Goal: Task Accomplishment & Management: Manage account settings

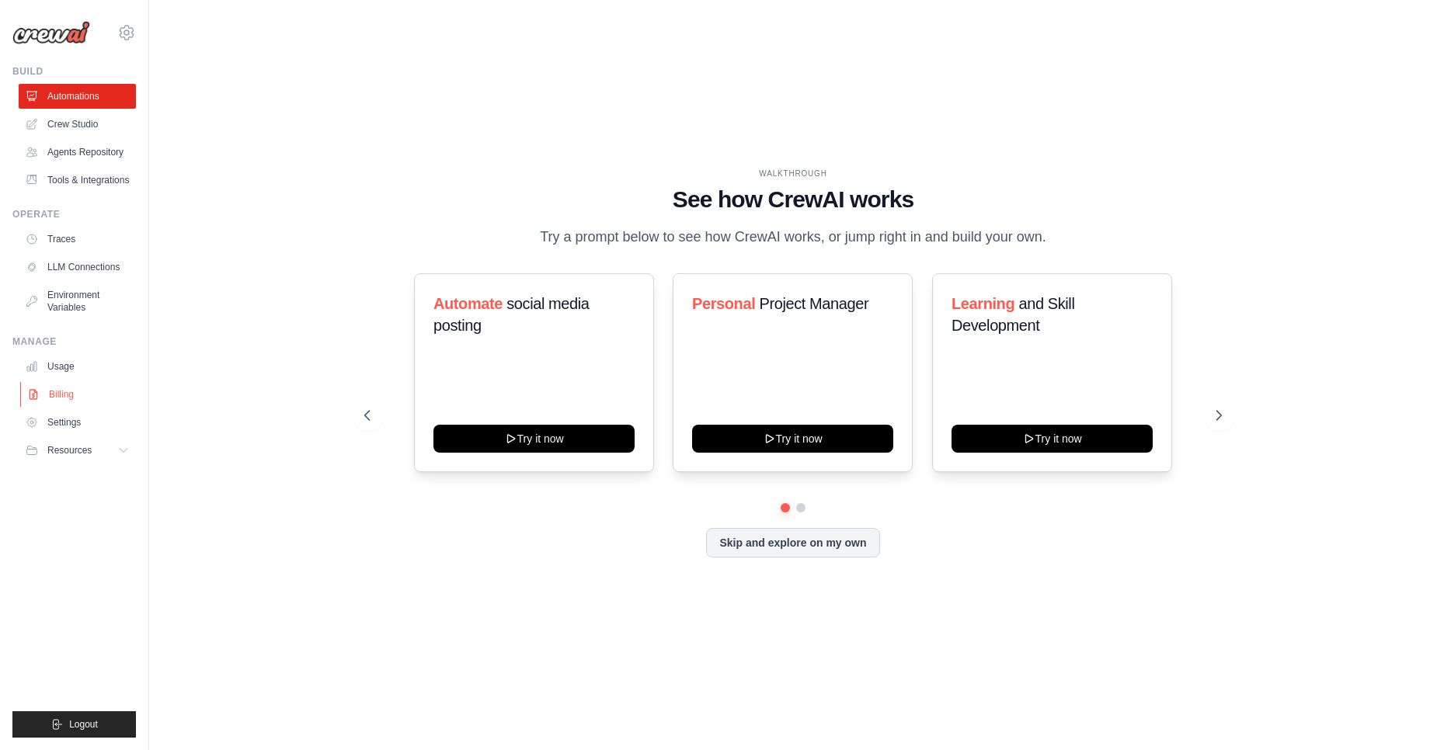
click at [53, 393] on link "Billing" at bounding box center [78, 394] width 117 height 25
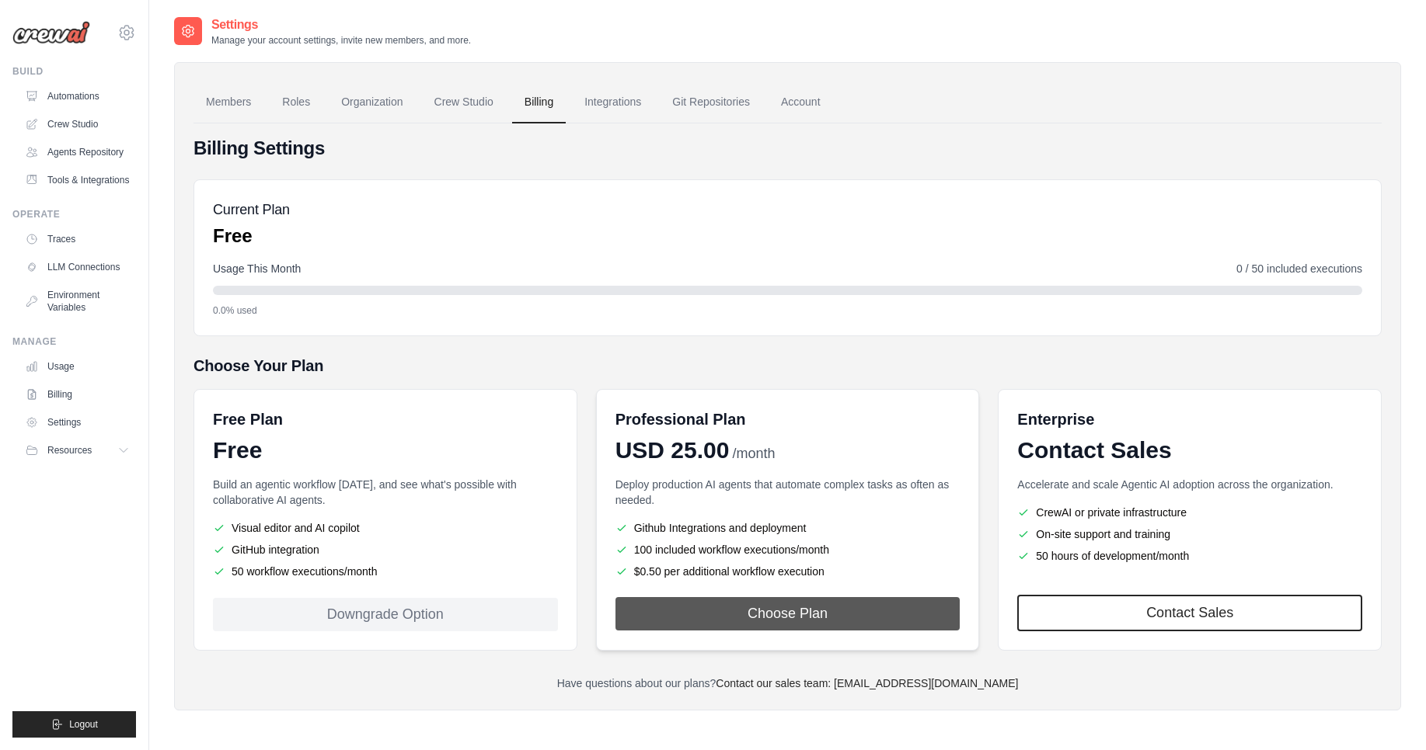
click at [768, 607] on button "Choose Plan" at bounding box center [787, 613] width 345 height 33
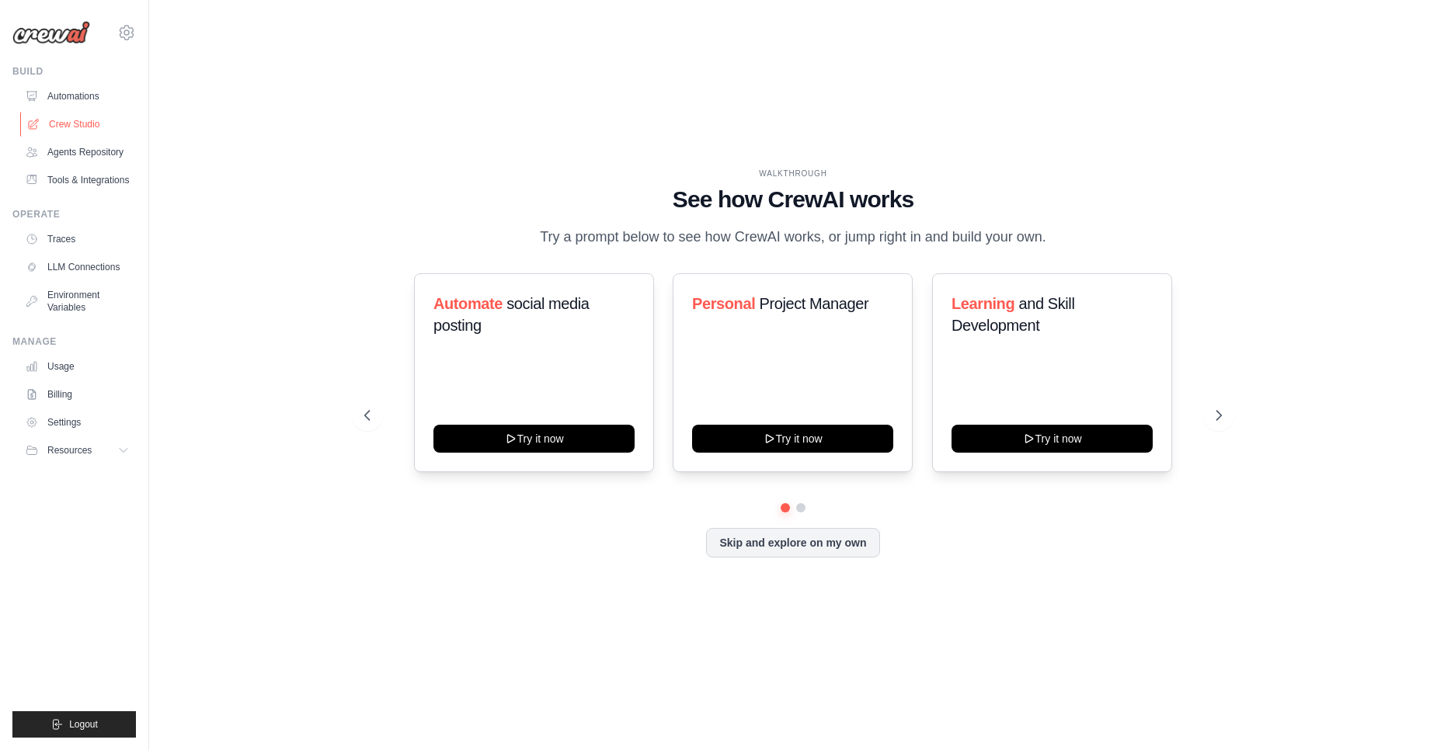
click at [82, 117] on link "Crew Studio" at bounding box center [78, 124] width 117 height 25
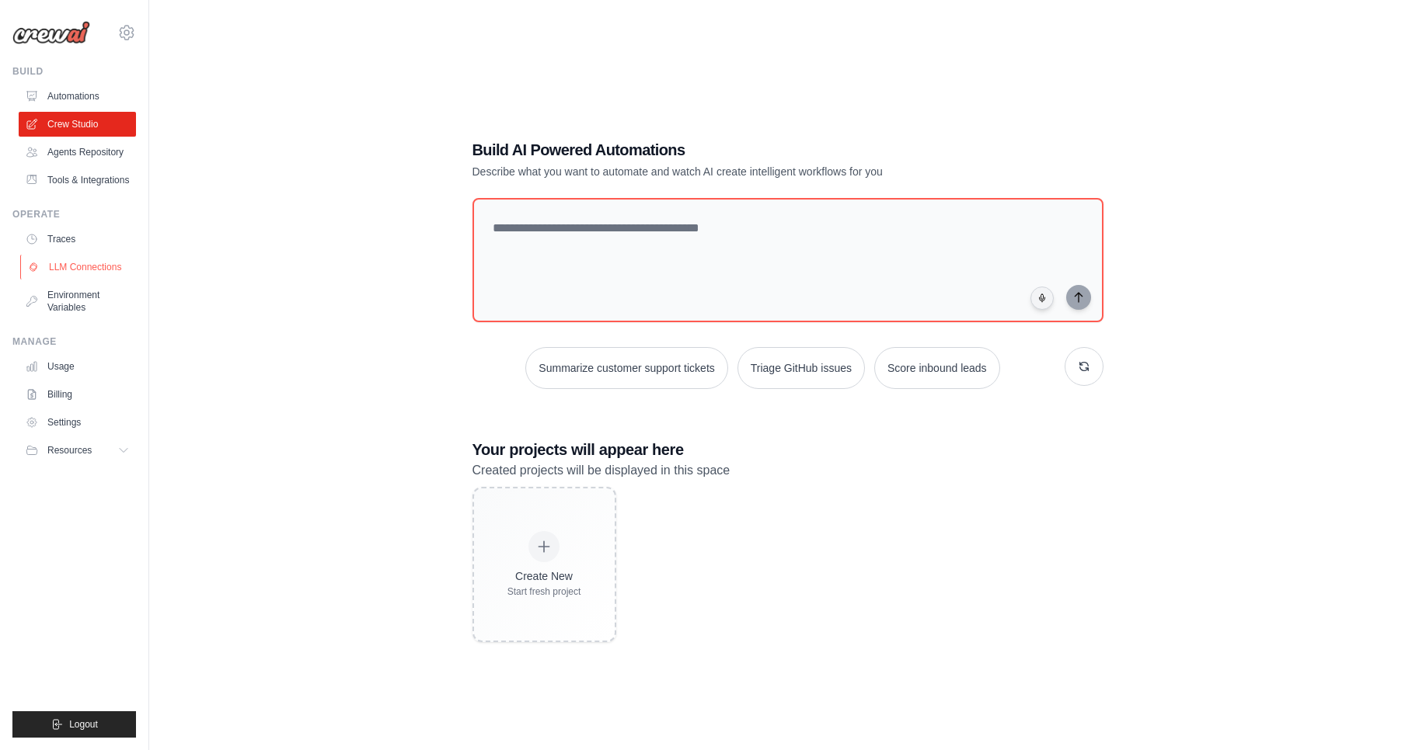
click at [77, 270] on link "LLM Connections" at bounding box center [78, 267] width 117 height 25
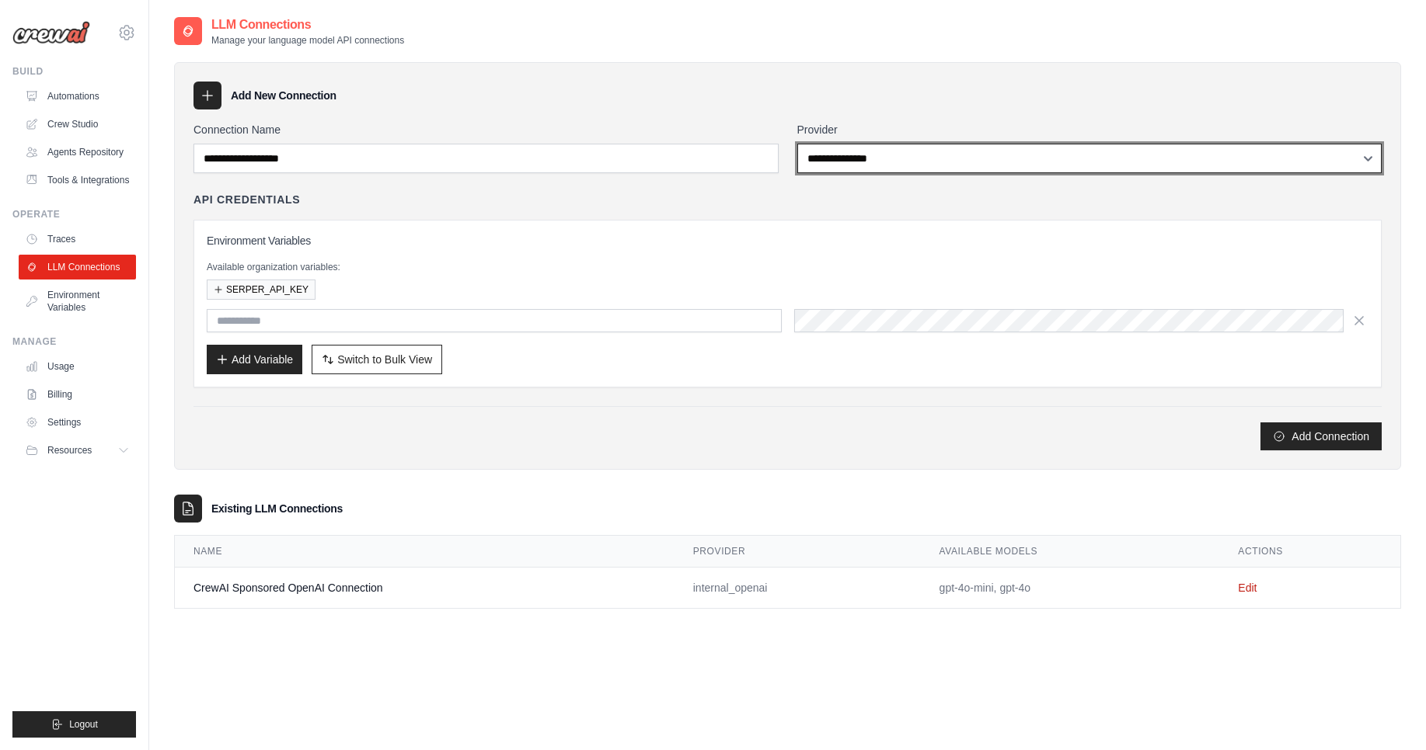
select select "*********"
click at [797, 144] on select "**********" at bounding box center [1089, 159] width 585 height 30
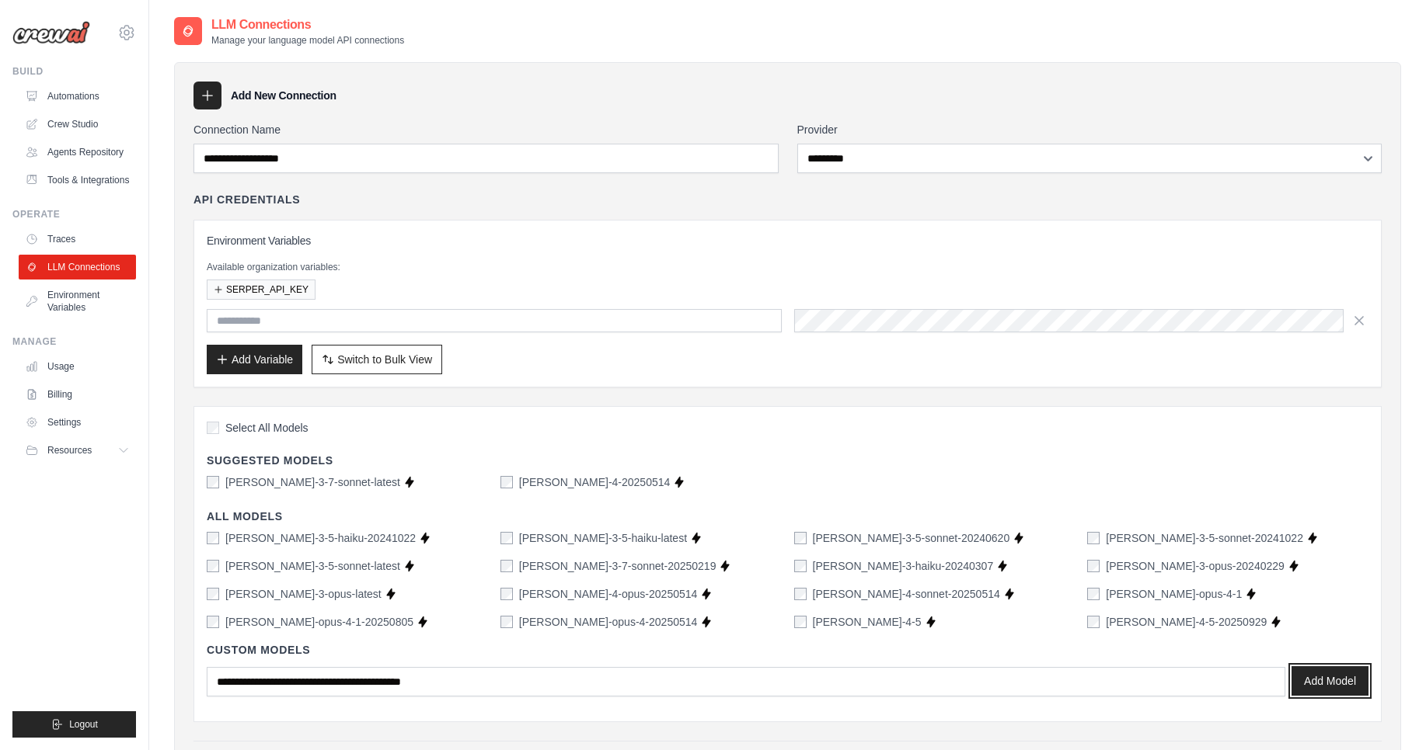
click at [1308, 680] on button "Add Model" at bounding box center [1329, 682] width 77 height 30
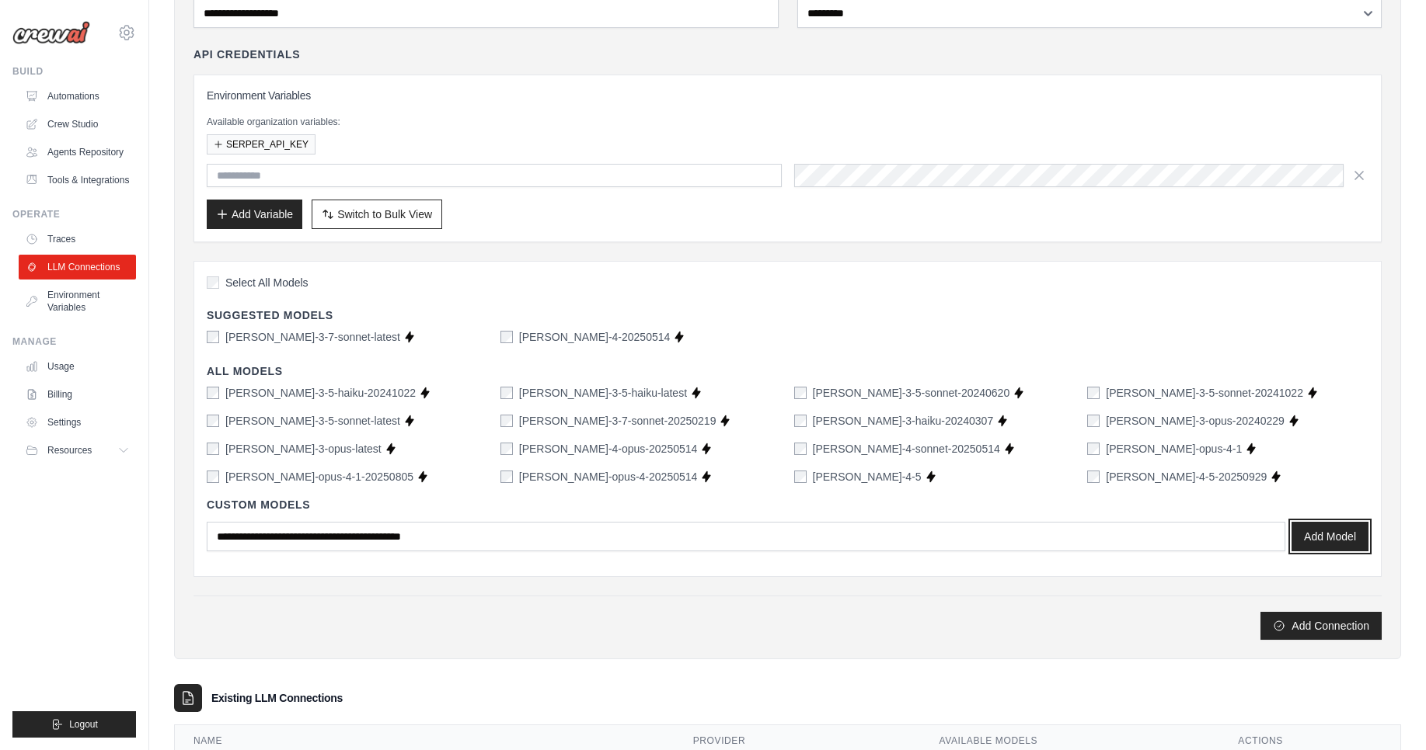
scroll to position [146, 0]
click at [1305, 622] on button "Add Connection" at bounding box center [1320, 625] width 121 height 28
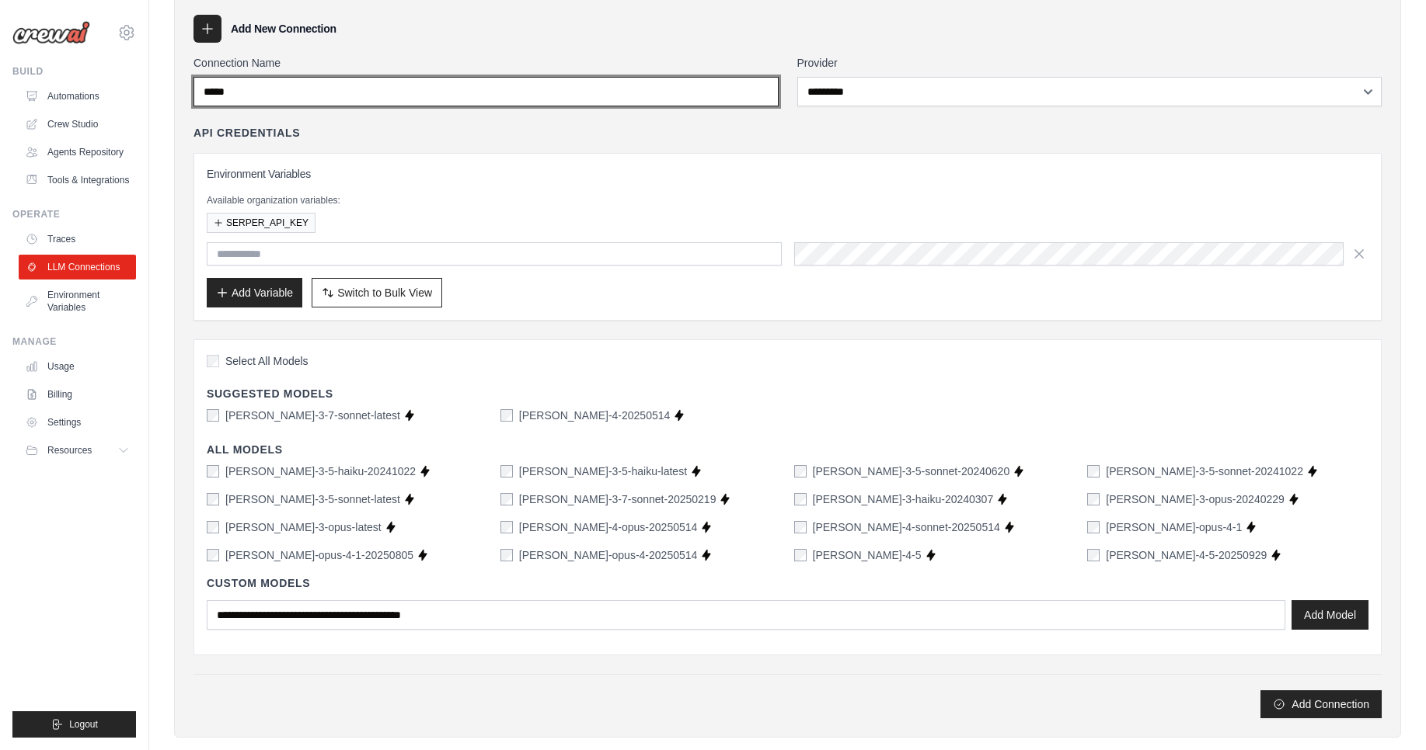
scroll to position [49, 0]
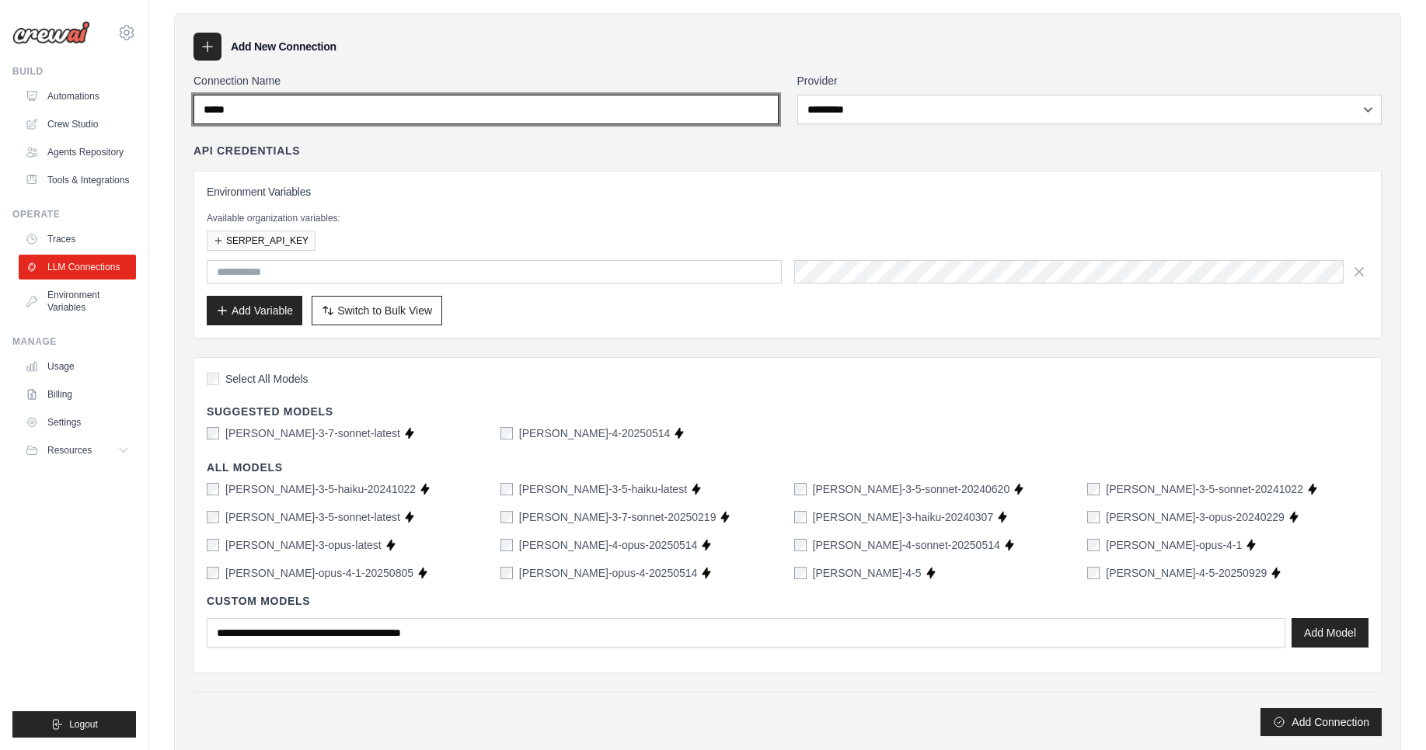
click at [367, 110] on input "*****" at bounding box center [485, 110] width 585 height 30
type input "**********"
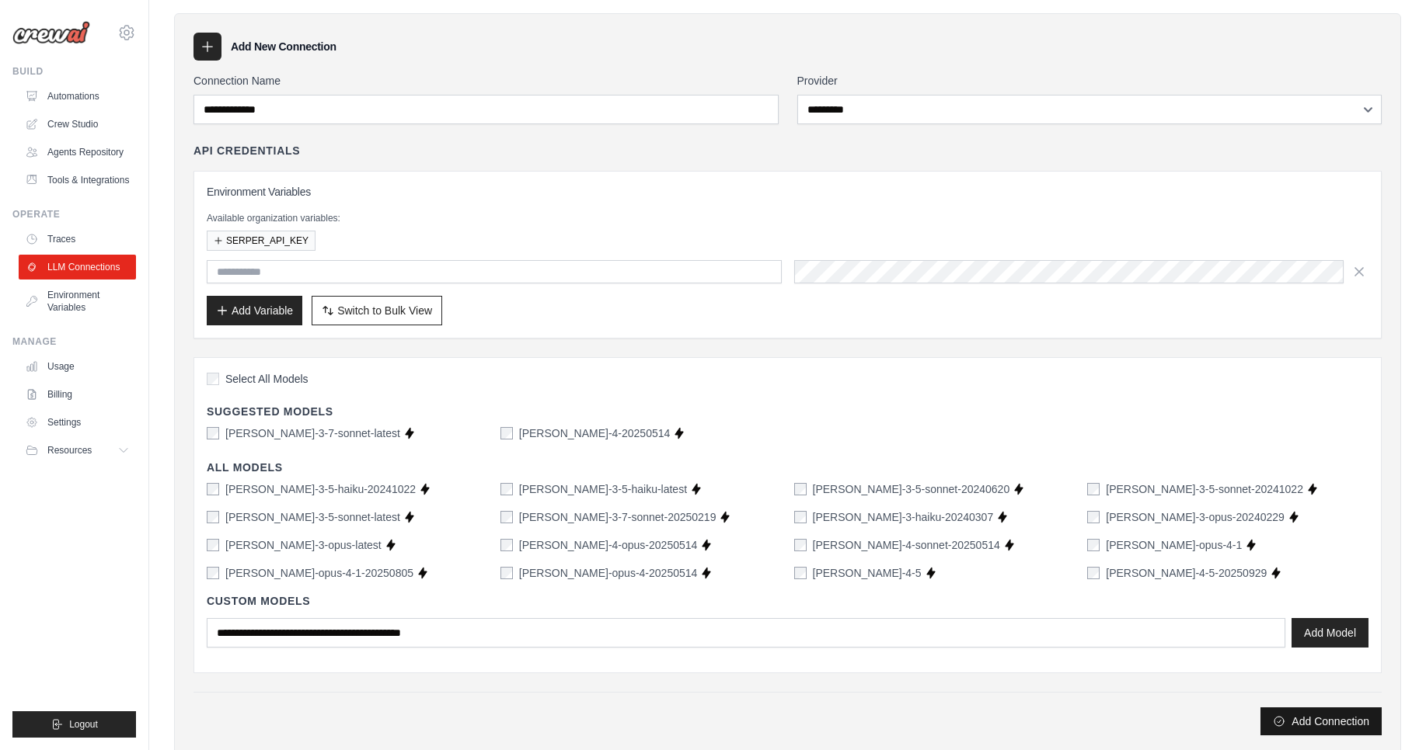
click at [1324, 718] on button "Add Connection" at bounding box center [1320, 722] width 121 height 28
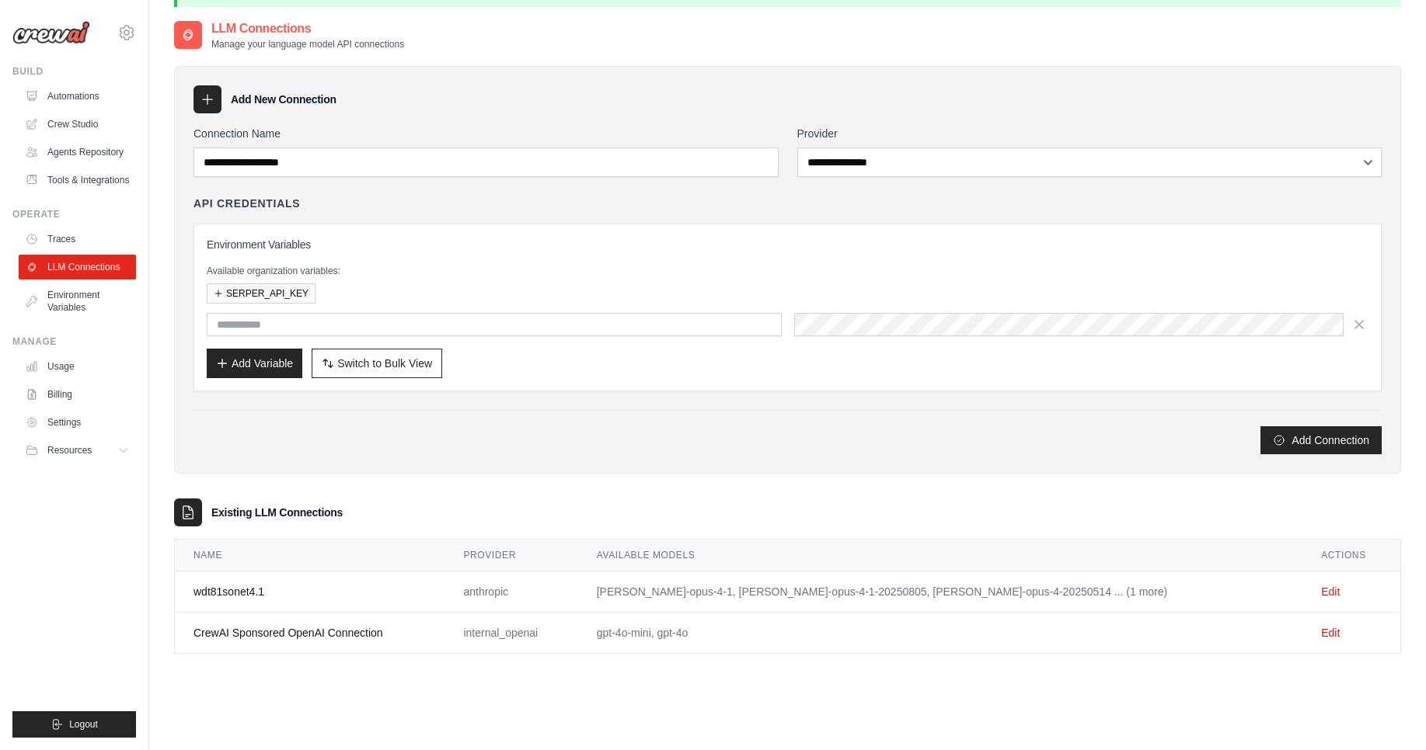
scroll to position [0, 0]
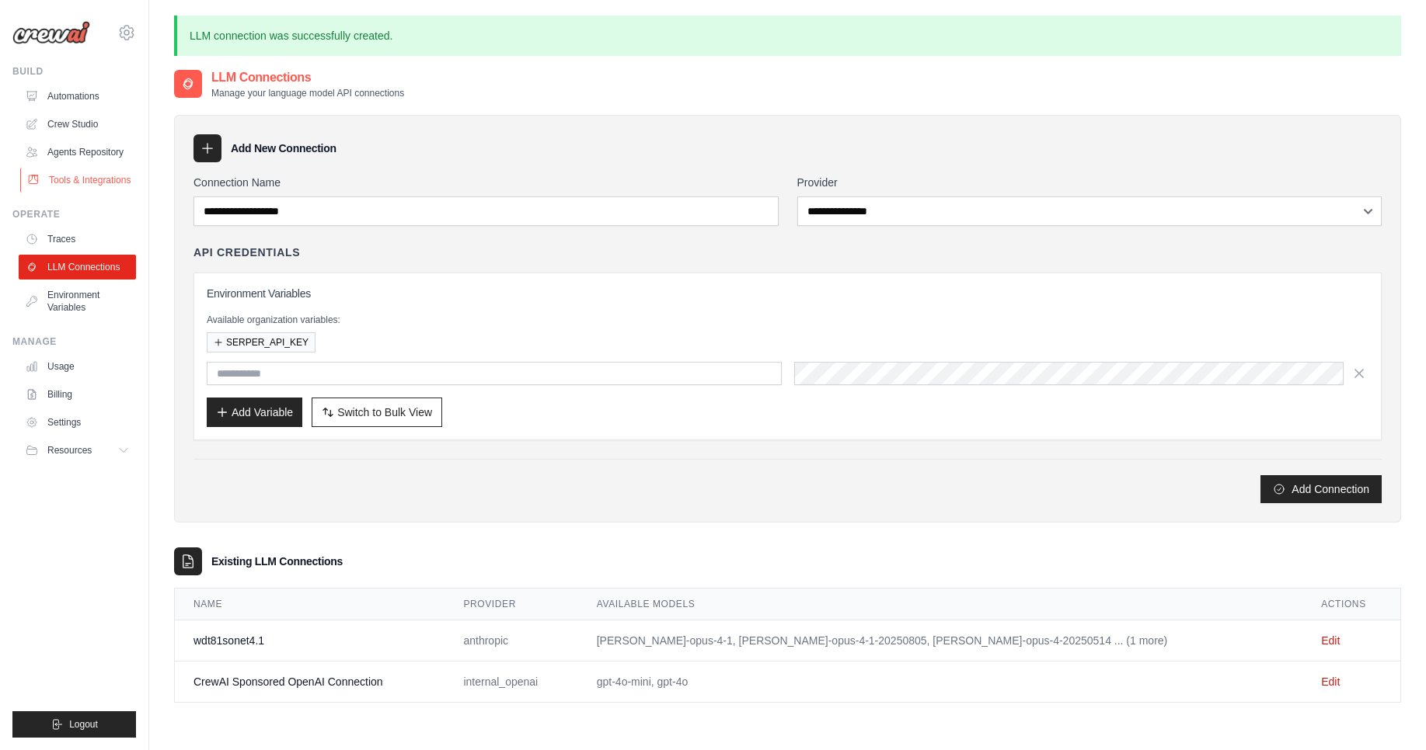
click at [87, 179] on link "Tools & Integrations" at bounding box center [78, 180] width 117 height 25
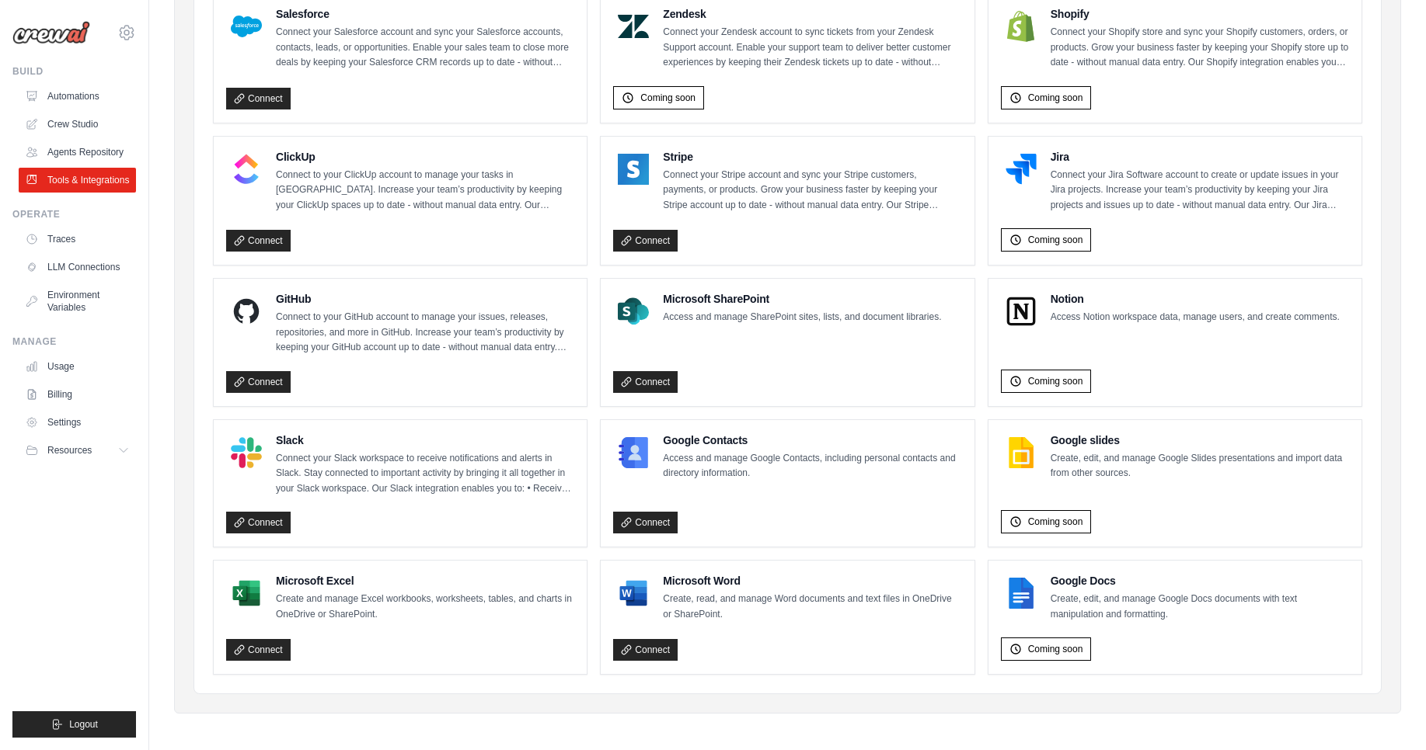
scroll to position [747, 0]
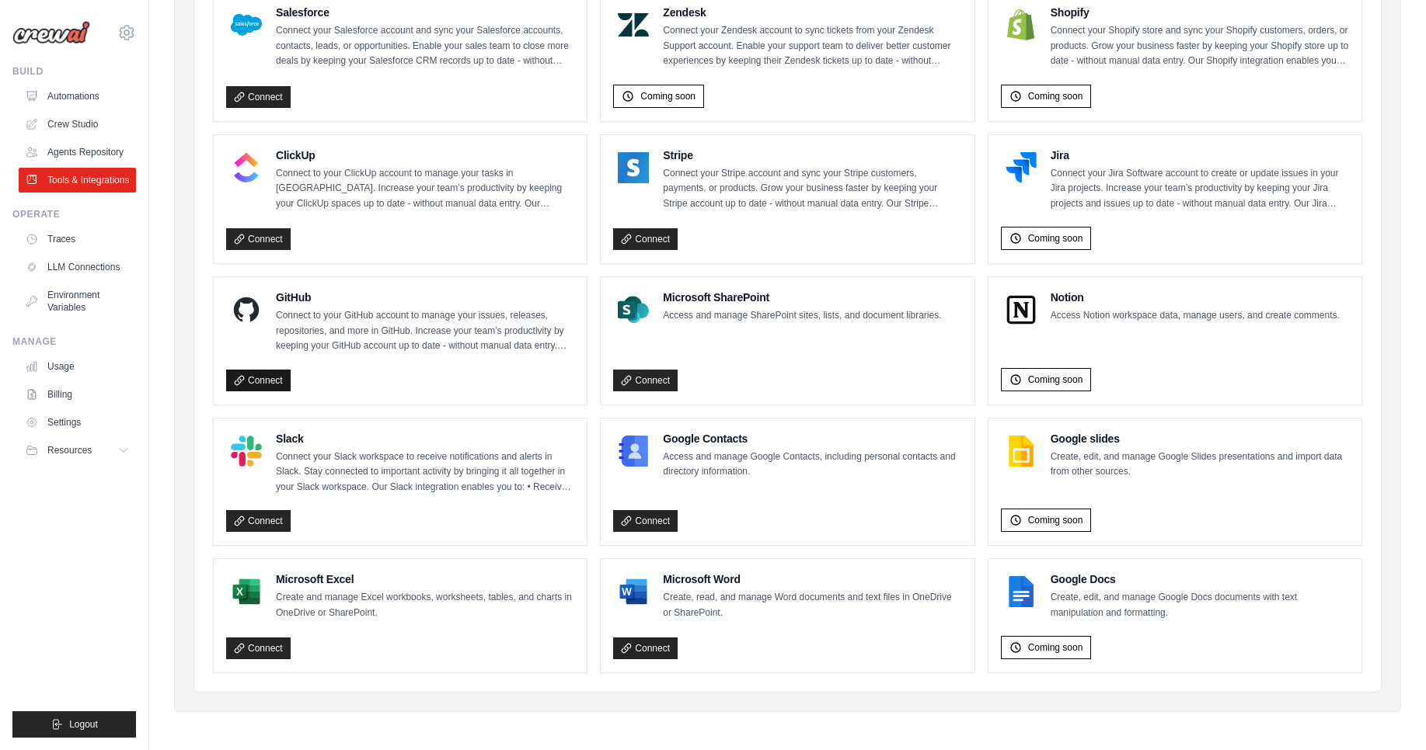
click at [258, 385] on link "Connect" at bounding box center [258, 381] width 64 height 22
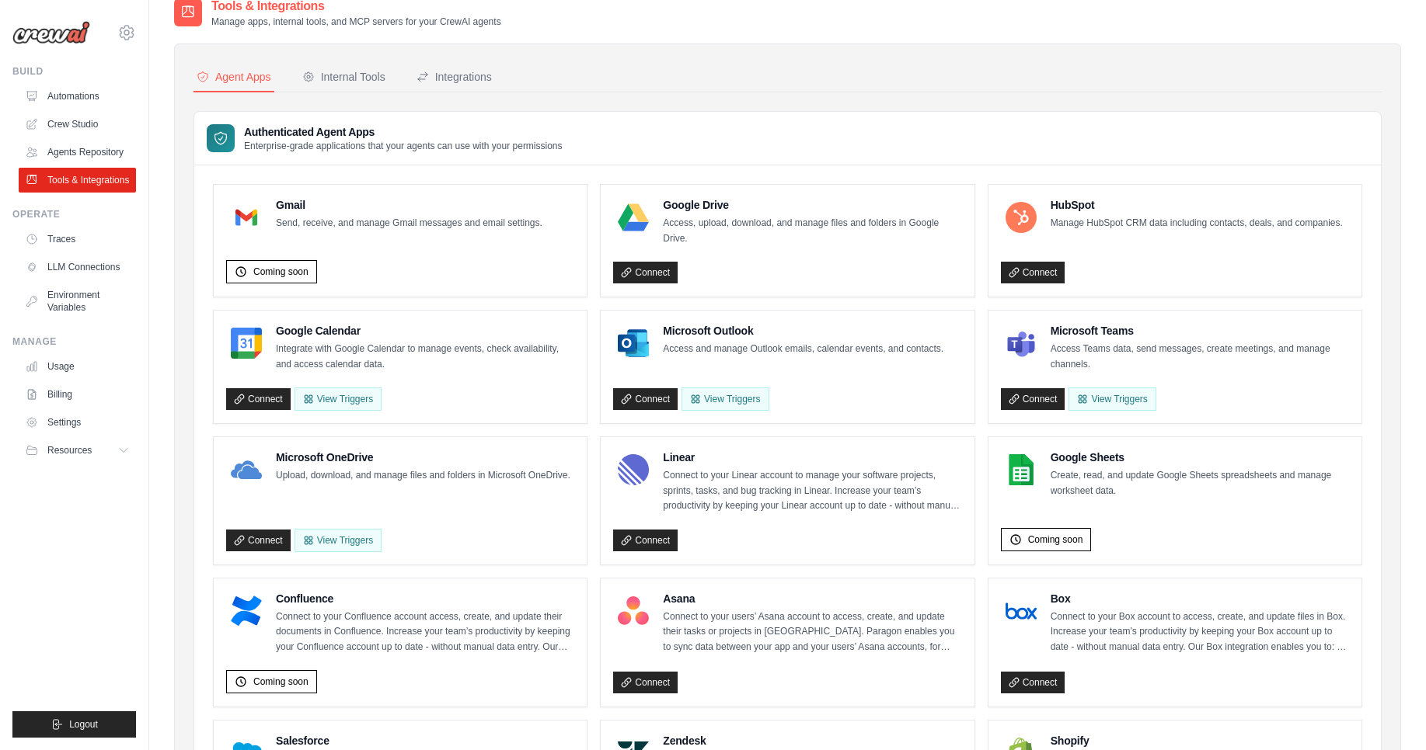
scroll to position [0, 0]
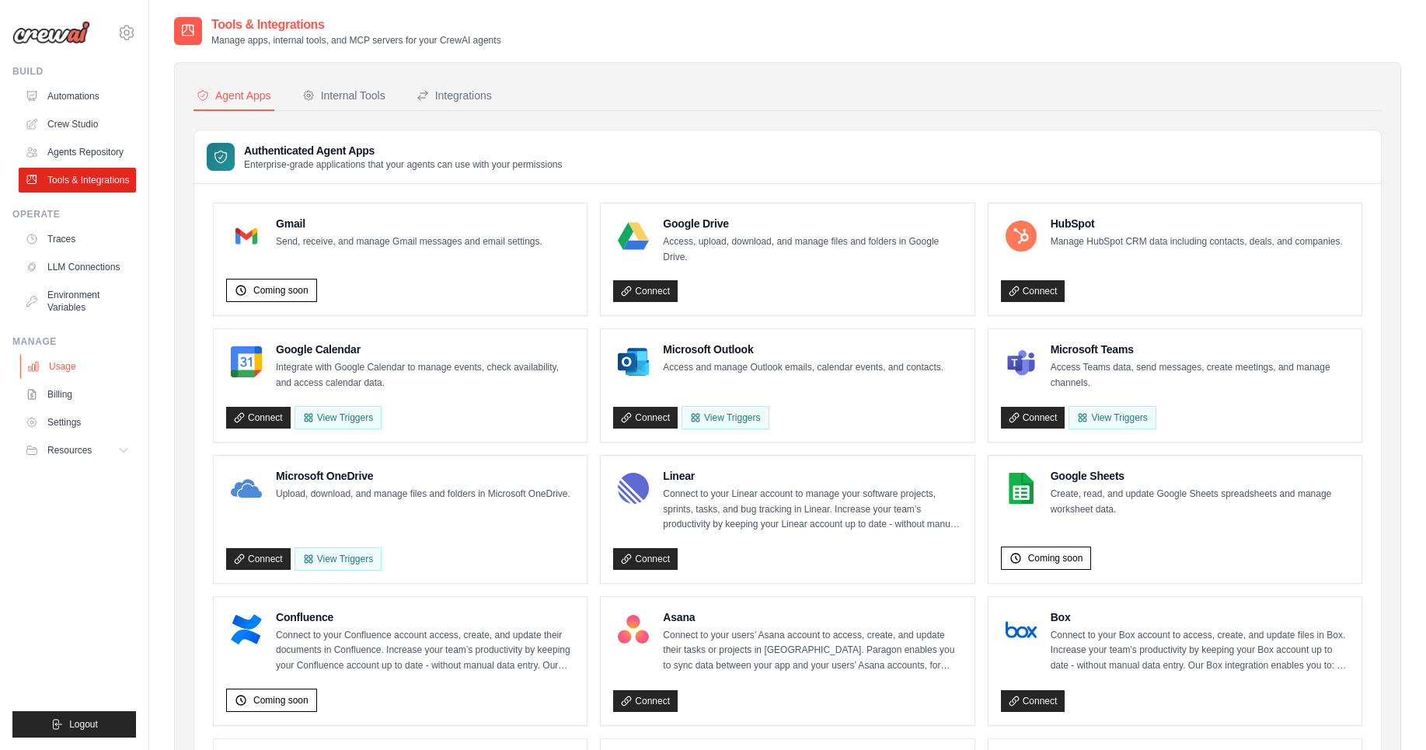
click at [61, 363] on link "Usage" at bounding box center [78, 366] width 117 height 25
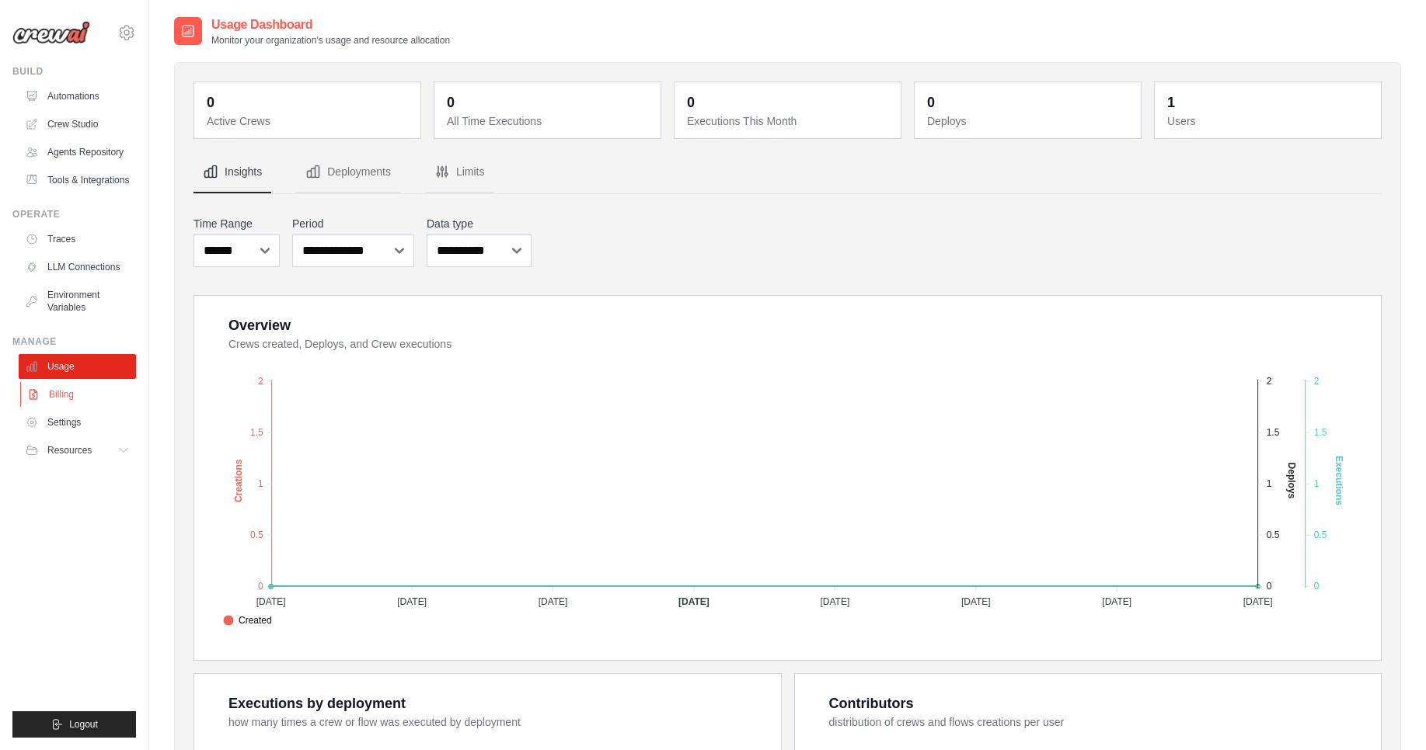
click at [61, 391] on link "Billing" at bounding box center [78, 394] width 117 height 25
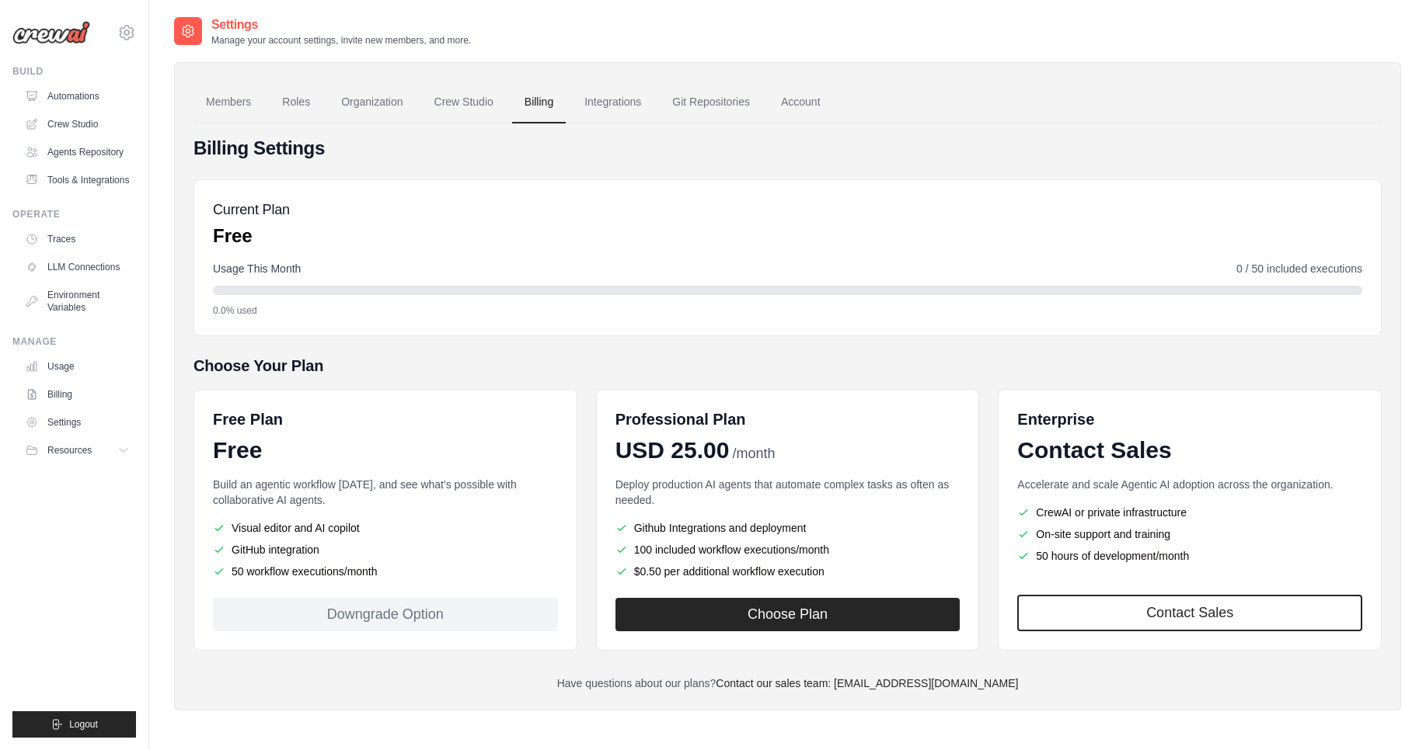
scroll to position [31, 0]
